Goal: Information Seeking & Learning: Learn about a topic

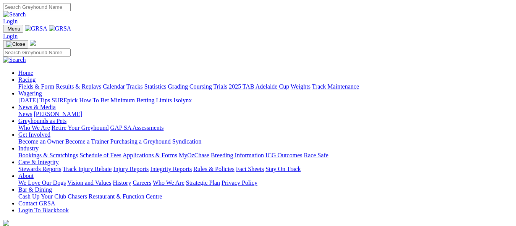
click at [101, 83] on link "Results & Replays" at bounding box center [78, 86] width 45 height 6
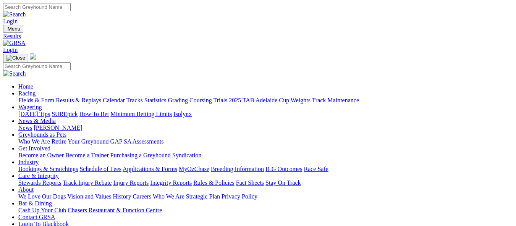
scroll to position [115, 0]
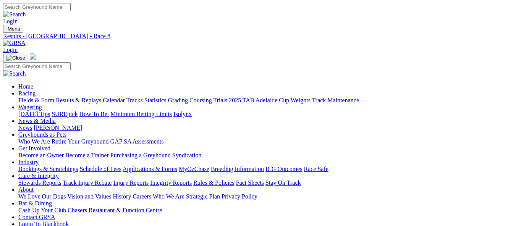
scroll to position [153, 0]
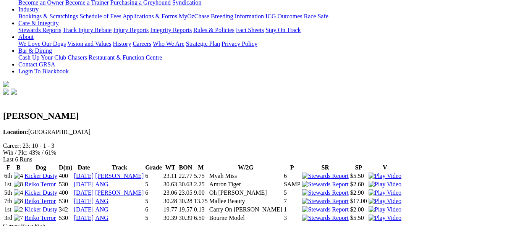
scroll to position [115, 0]
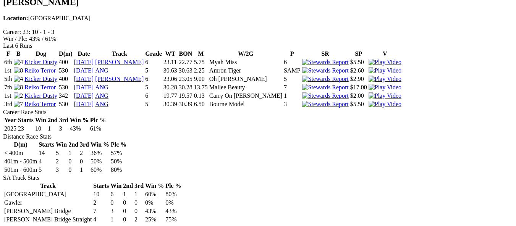
scroll to position [267, 0]
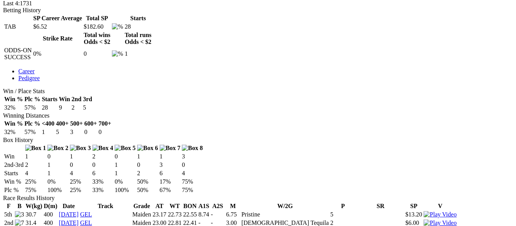
scroll to position [382, 0]
